Goal: Information Seeking & Learning: Learn about a topic

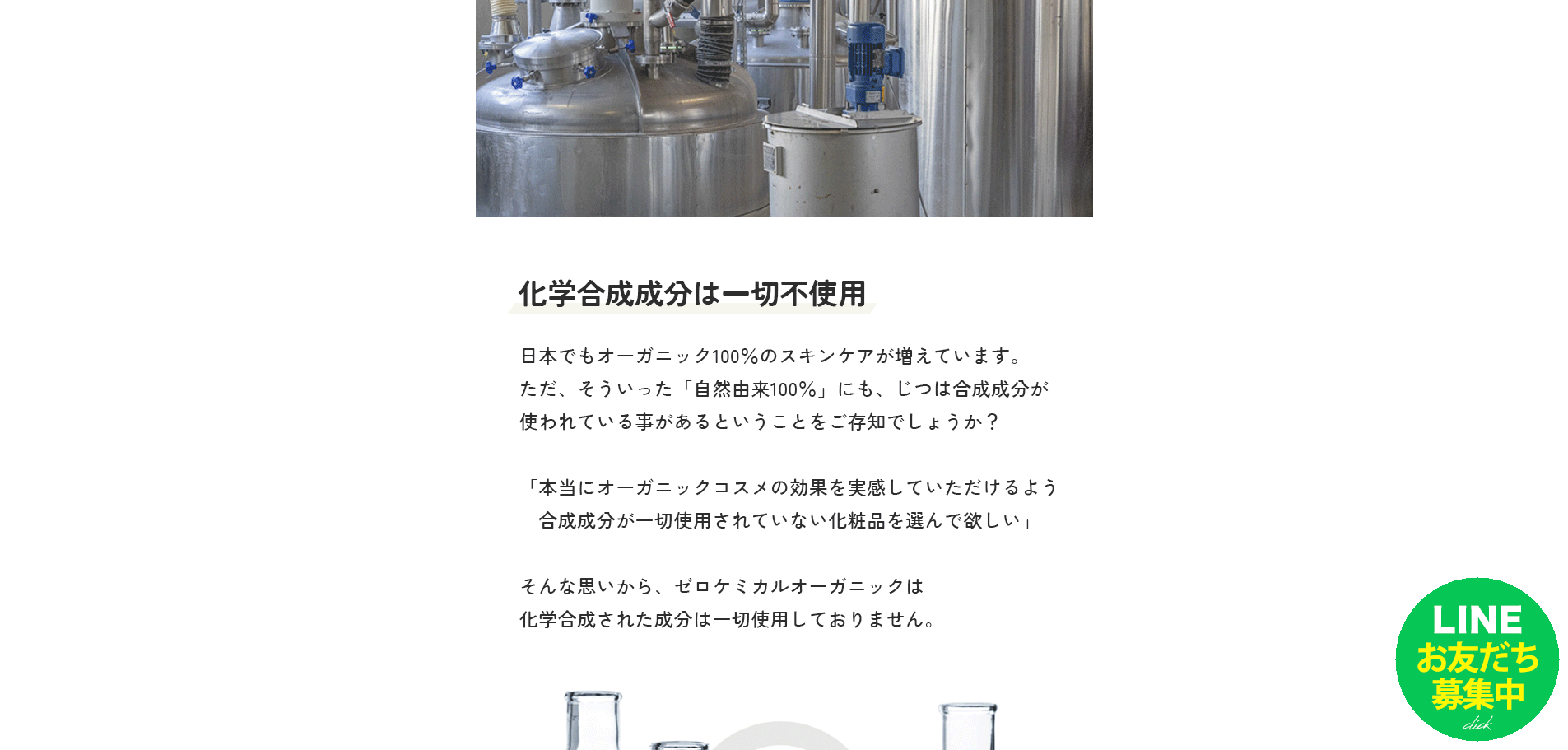
scroll to position [5848, 0]
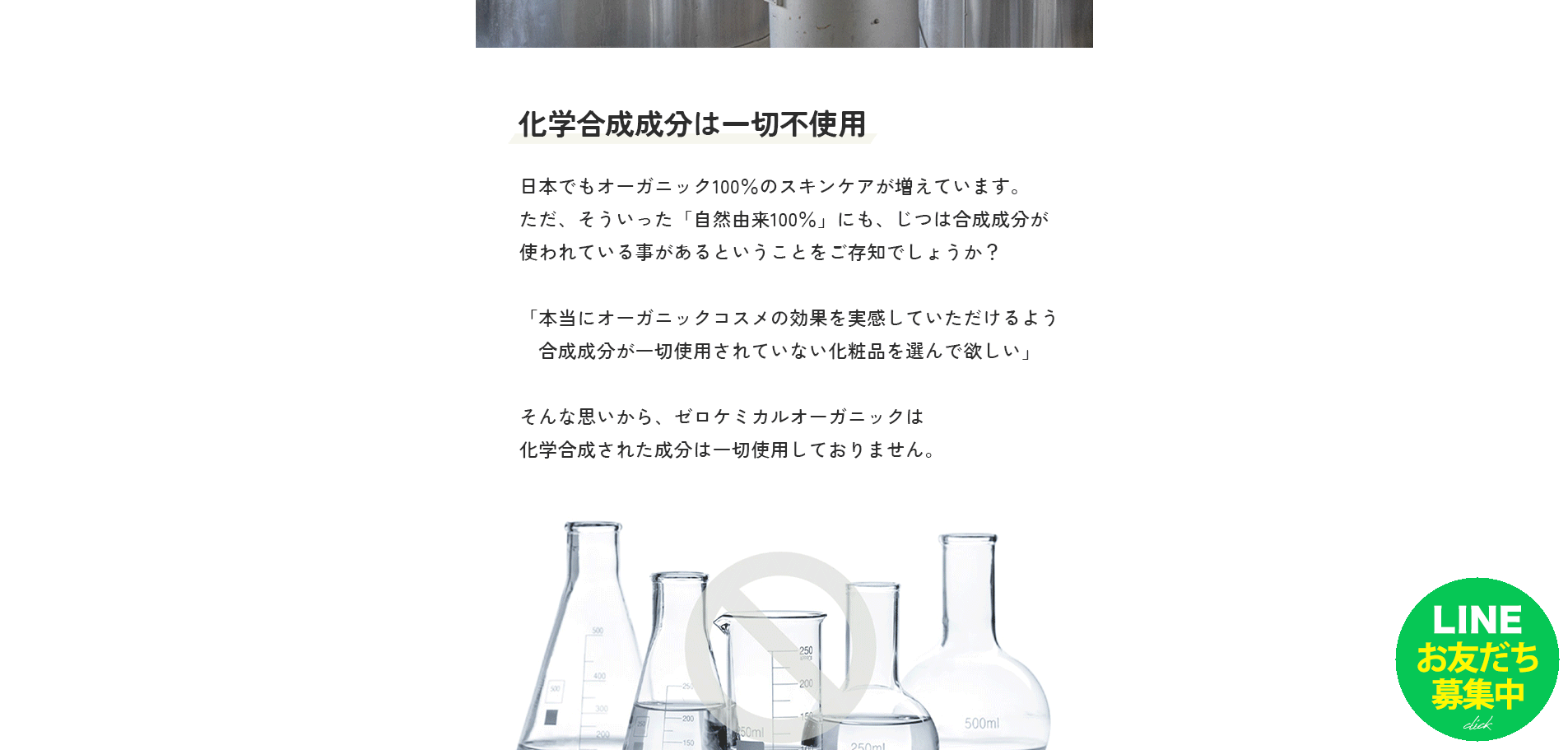
click at [626, 189] on img at bounding box center [785, 124] width 618 height 1716
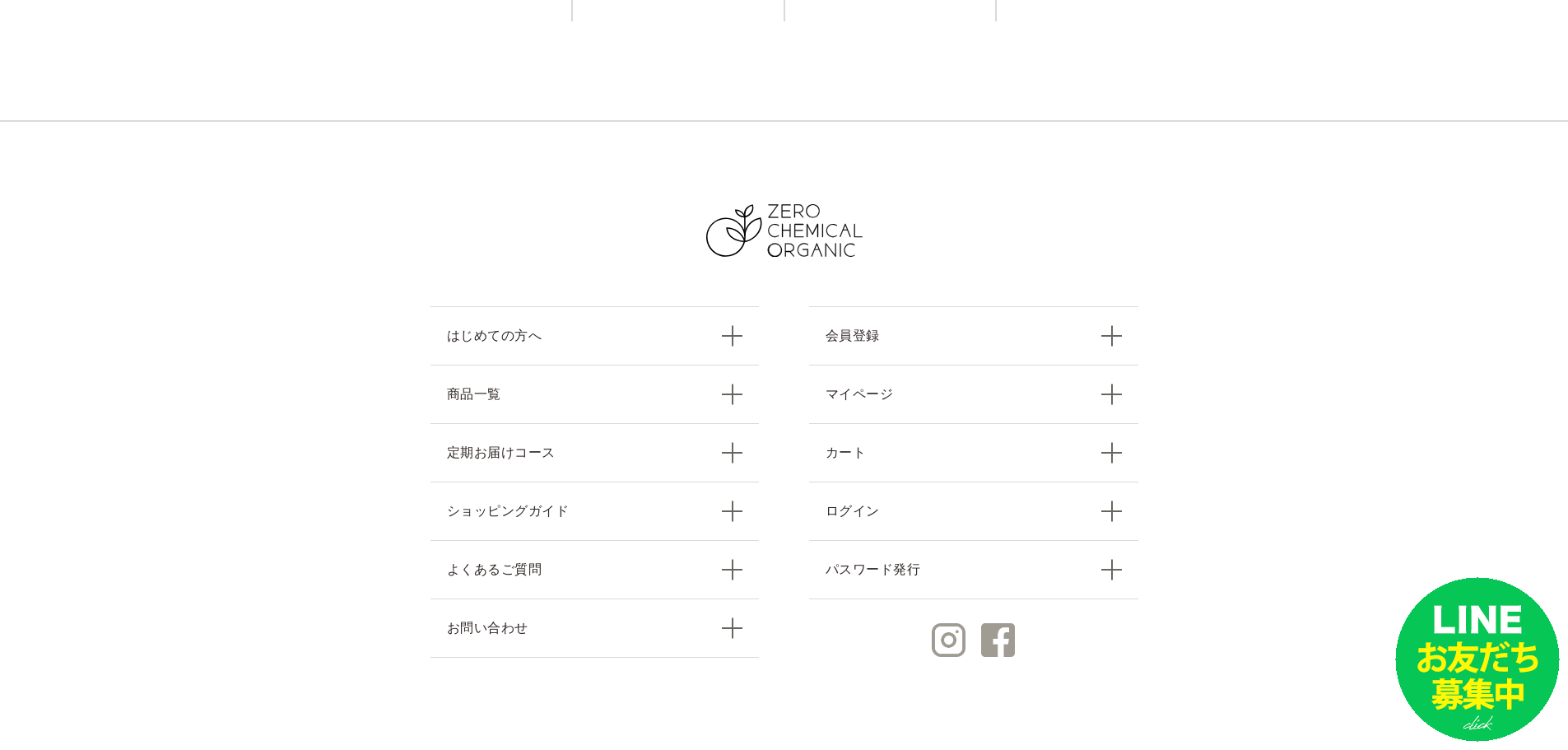
scroll to position [17342, 0]
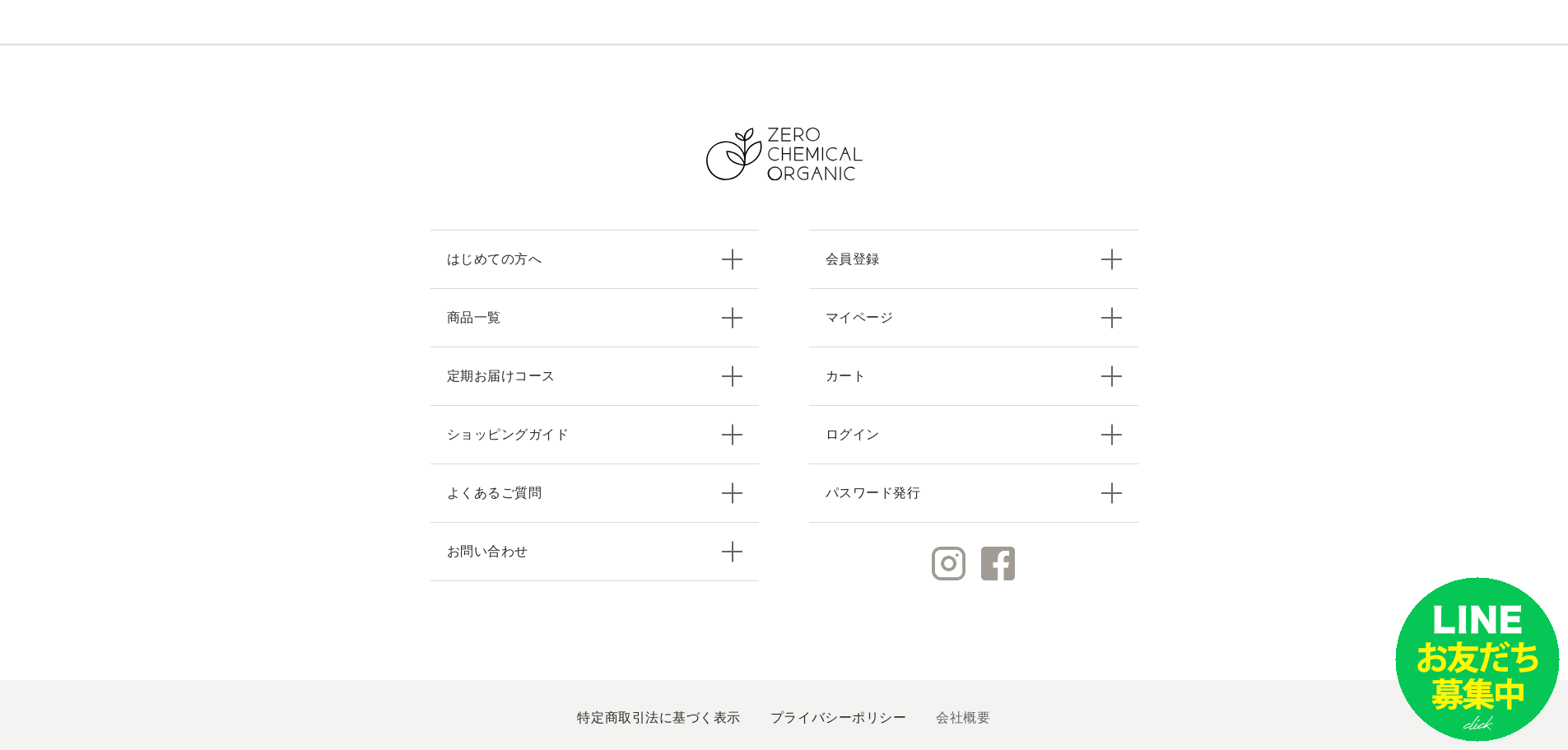
click at [956, 711] on link "会社概要" at bounding box center [963, 718] width 54 height 14
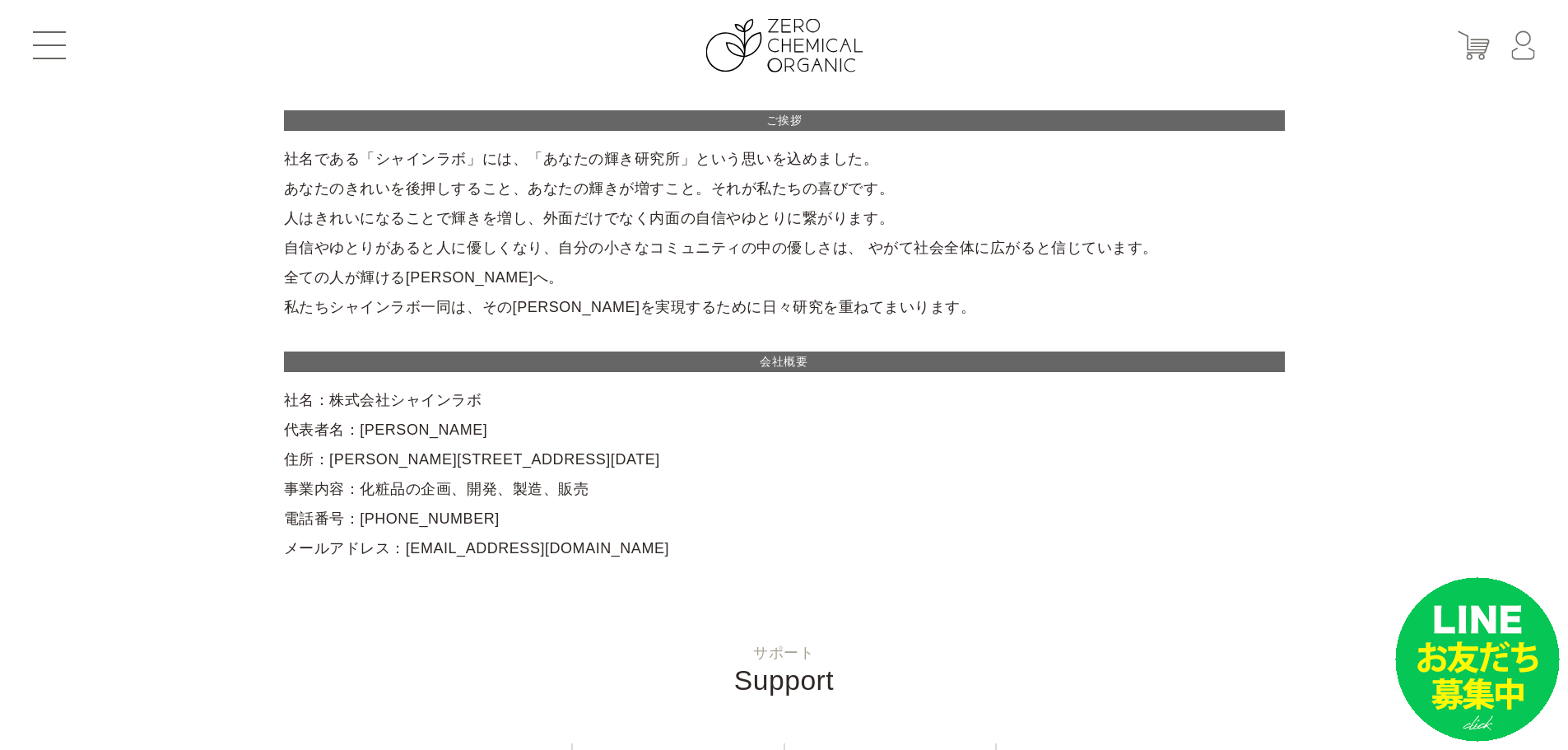
drag, startPoint x: 473, startPoint y: 404, endPoint x: 381, endPoint y: 403, distance: 92.0
click at [381, 403] on div "ご挨拶 社名である「シャインラボ」には、「あなたの輝き研究所」という思いを込めました。 あなたのきれいを後押しすること、あなたの輝きが増すこと。それが私たちの…" at bounding box center [784, 337] width 1000 height 453
copy div "シャインラボ"
click at [586, 540] on div "ご挨拶 社名である「シャインラボ」には、「あなたの輝き研究所」という思いを込めました。 あなたのきれいを後押しすること、あなたの輝きが増すこと。それが私たちの…" at bounding box center [784, 337] width 1000 height 453
drag, startPoint x: 471, startPoint y: 406, endPoint x: 323, endPoint y: 409, distance: 148.0
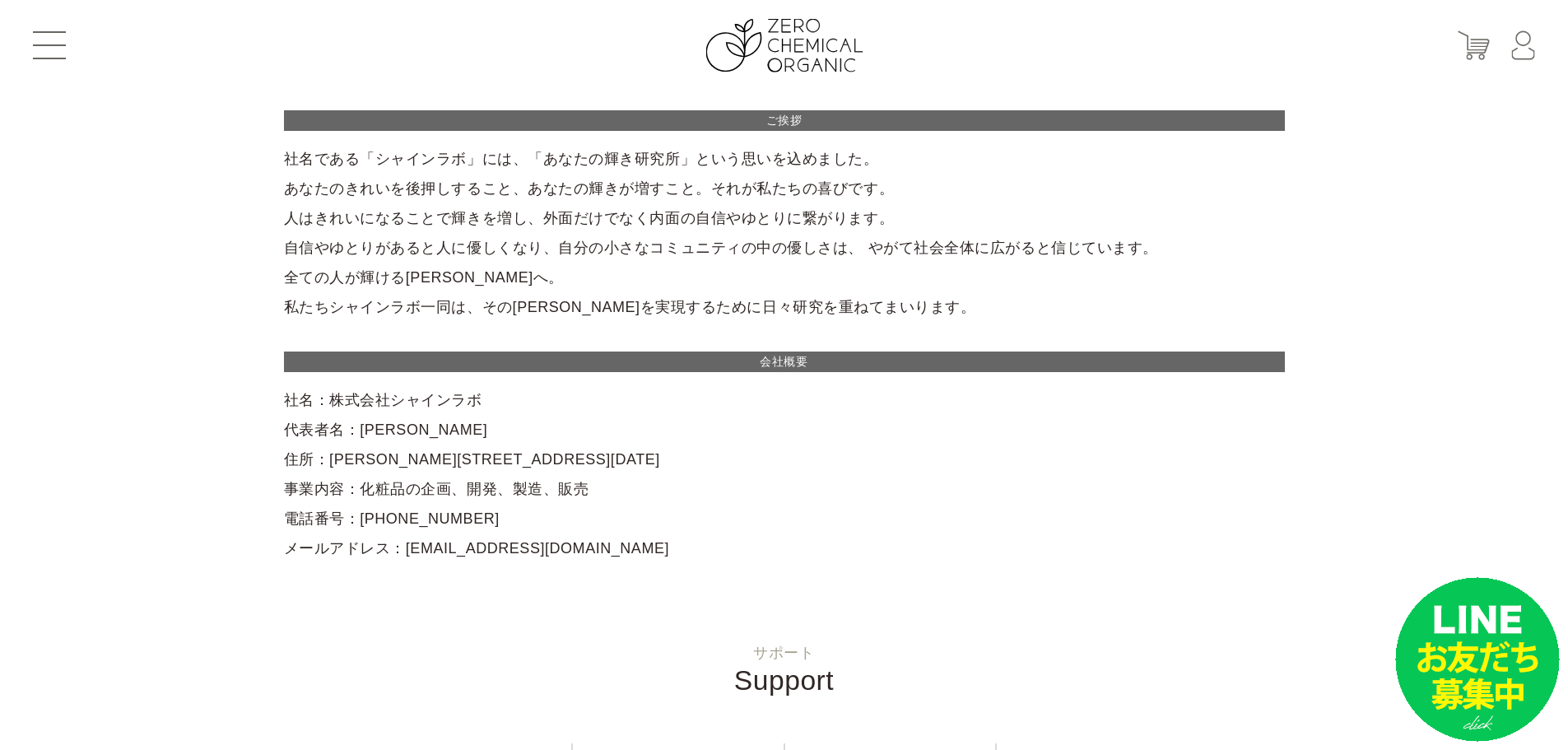
click at [323, 409] on div "ご挨拶 社名である「シャインラボ」には、「あなたの輝き研究所」という思いを込めました。 あなたのきれいを後押しすること、あなたの輝きが増すこと。それが私たちの…" at bounding box center [784, 337] width 1000 height 453
copy div "株式会社シャインラボ"
click at [425, 455] on div "ご挨拶 社名である「シャインラボ」には、「あなたの輝き研究所」という思いを込めました。 あなたのきれいを後押しすること、あなたの輝きが増すこと。それが私たちの…" at bounding box center [784, 337] width 1000 height 453
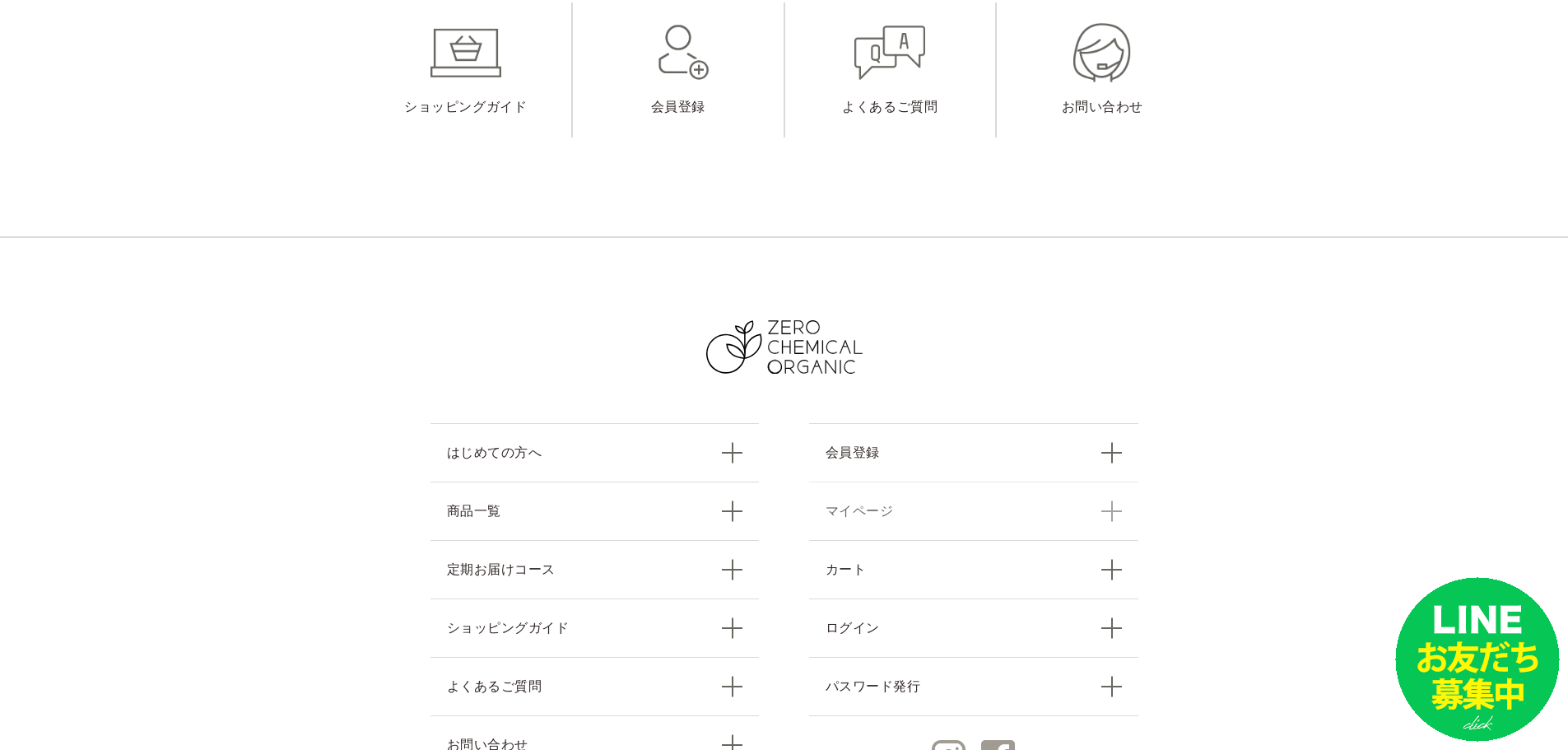
scroll to position [982, 0]
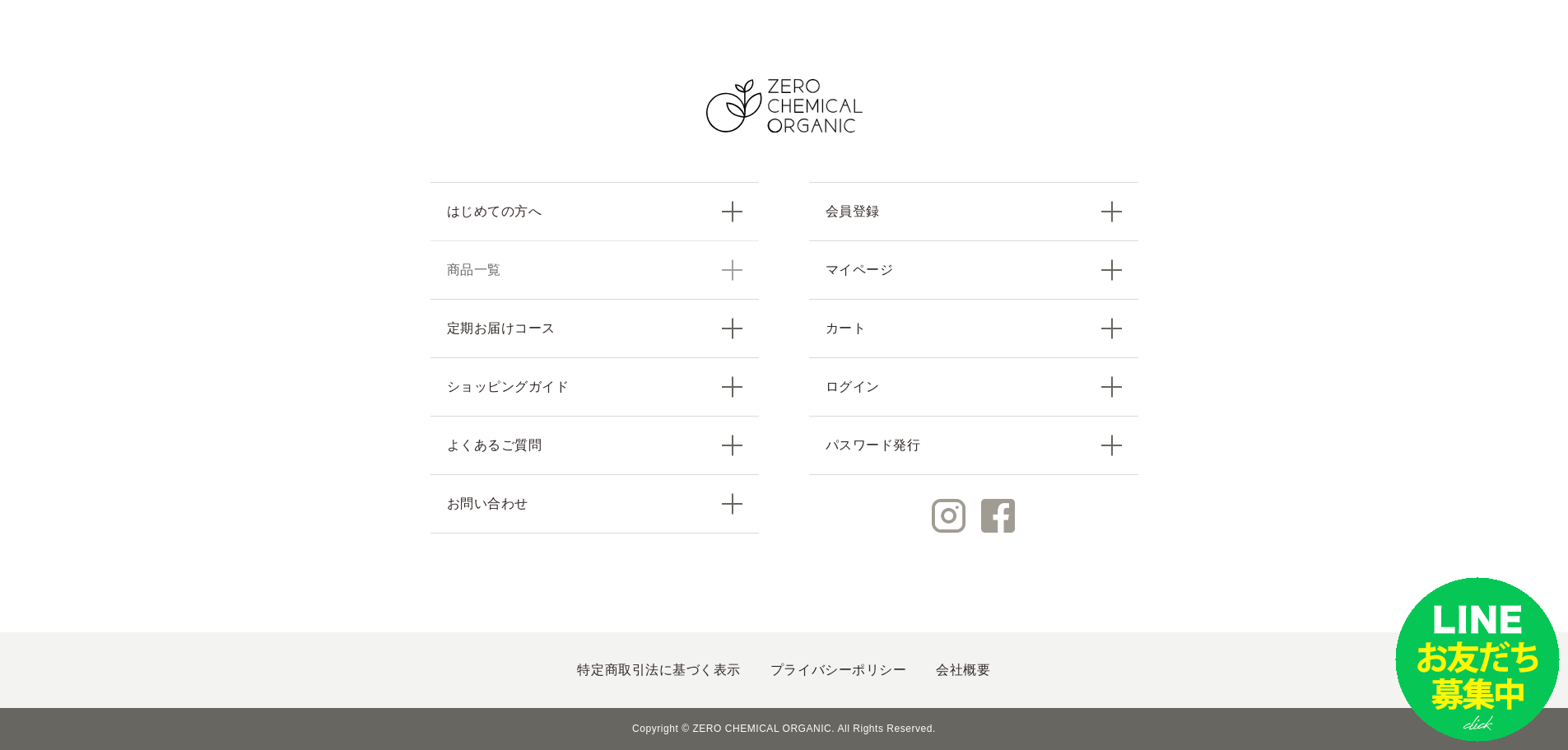
click at [478, 272] on link "商品一覧" at bounding box center [595, 270] width 329 height 59
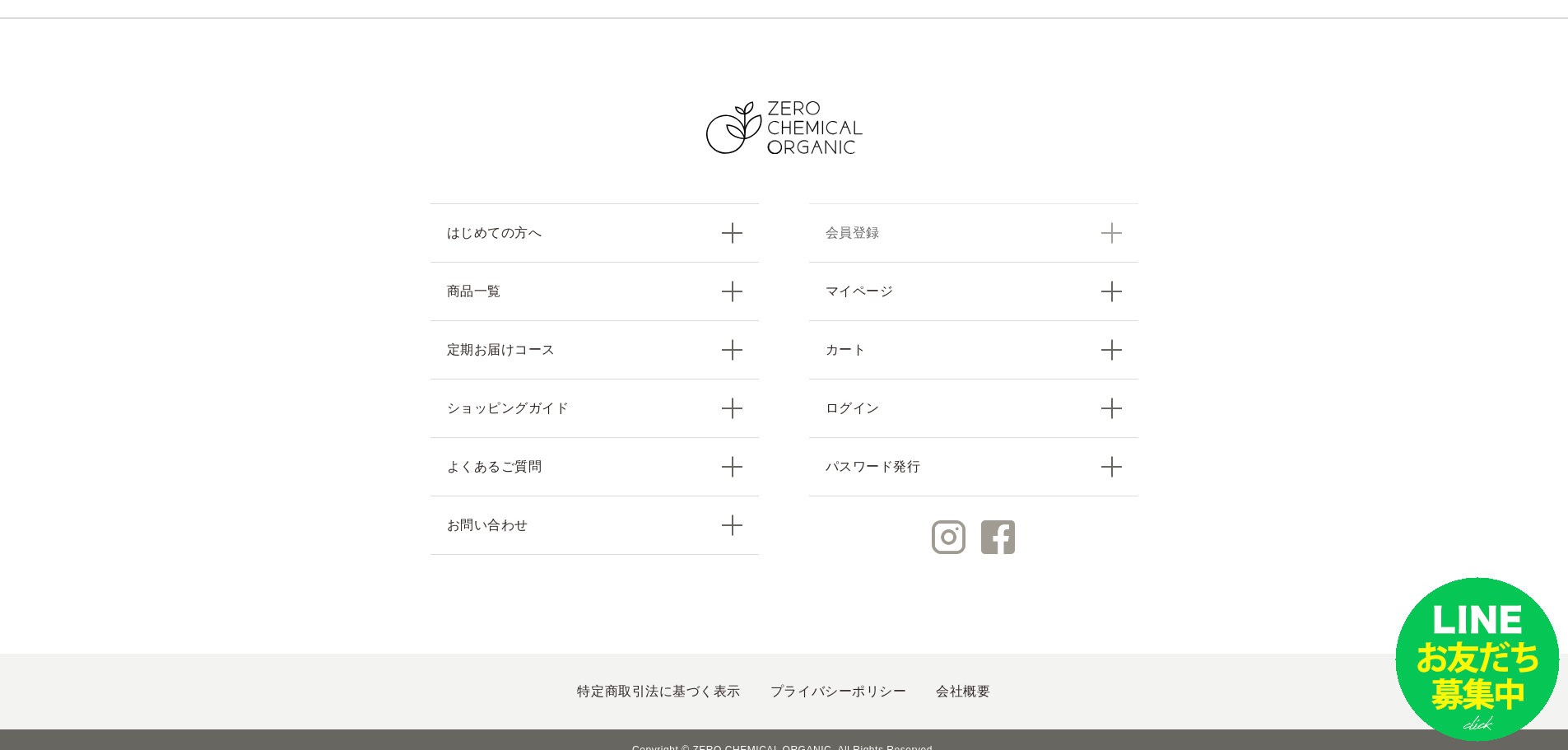
scroll to position [2647, 0]
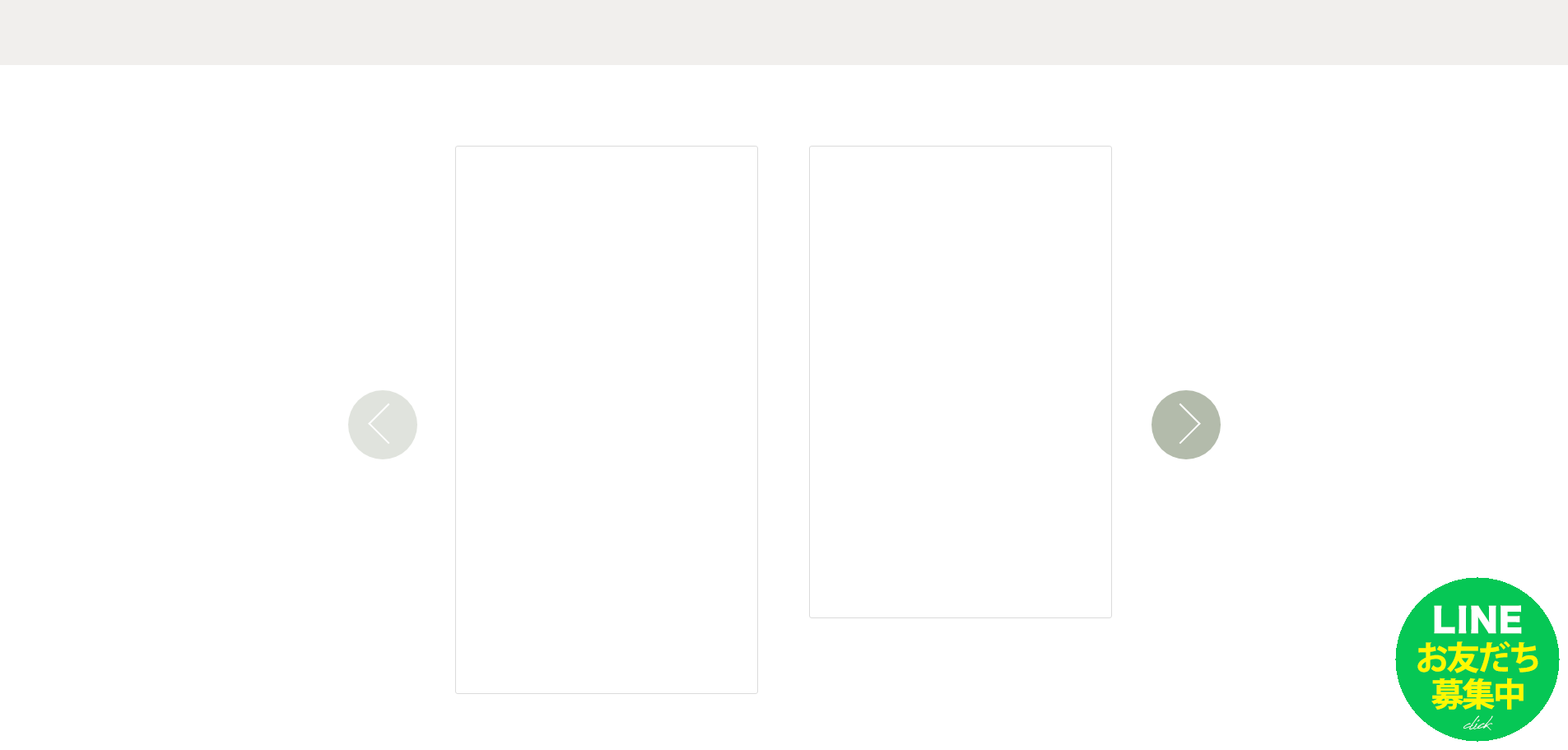
scroll to position [2388, 0]
